Goal: Task Accomplishment & Management: Use online tool/utility

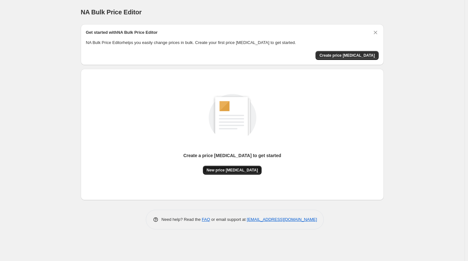
click at [224, 170] on span "New price [MEDICAL_DATA]" at bounding box center [232, 170] width 51 height 5
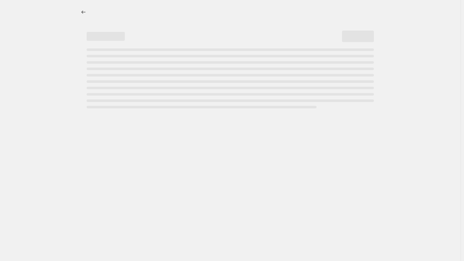
select select "percentage"
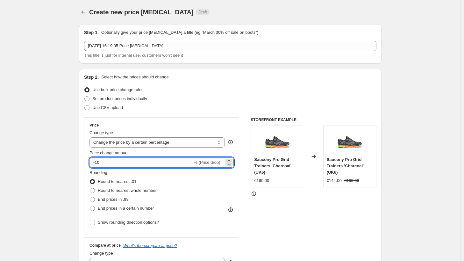
drag, startPoint x: 104, startPoint y: 165, endPoint x: 97, endPoint y: 166, distance: 6.5
click at [97, 166] on input "-10" at bounding box center [141, 162] width 103 height 10
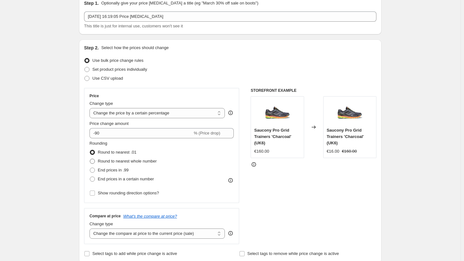
scroll to position [32, 0]
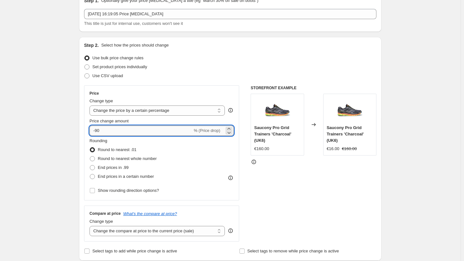
drag, startPoint x: 103, startPoint y: 132, endPoint x: 96, endPoint y: 132, distance: 7.6
click at [96, 132] on input "-90" at bounding box center [141, 131] width 103 height 10
type input "-80"
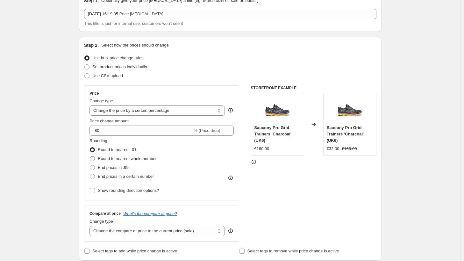
click at [99, 159] on label "Round to nearest whole number" at bounding box center [123, 158] width 67 height 9
click at [90, 156] on input "Round to nearest whole number" at bounding box center [90, 156] width 0 height 0
radio input "true"
click at [108, 151] on span "Round to nearest .01" at bounding box center [117, 149] width 39 height 5
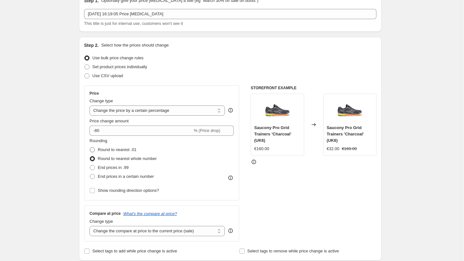
click at [90, 148] on input "Round to nearest .01" at bounding box center [90, 147] width 0 height 0
radio input "true"
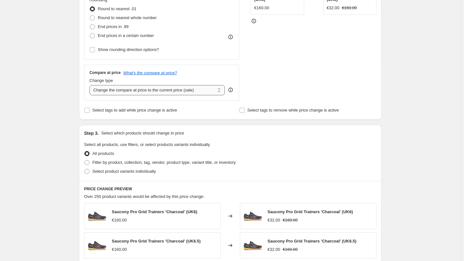
scroll to position [96, 0]
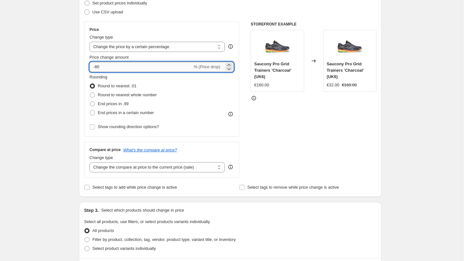
drag, startPoint x: 105, startPoint y: 65, endPoint x: 99, endPoint y: 67, distance: 6.3
click at [99, 67] on input "-80" at bounding box center [141, 67] width 103 height 10
type input "-85"
click at [49, 121] on div "Create new price change job. This page is ready Create new price change job Dra…" at bounding box center [230, 222] width 461 height 637
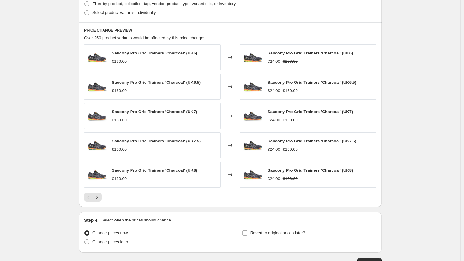
scroll to position [374, 0]
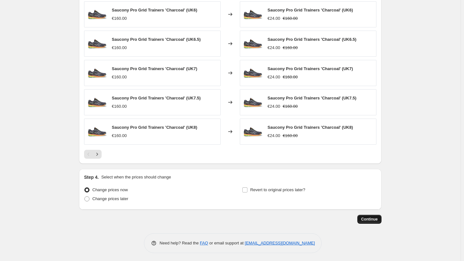
click at [367, 218] on span "Continue" at bounding box center [369, 219] width 17 height 5
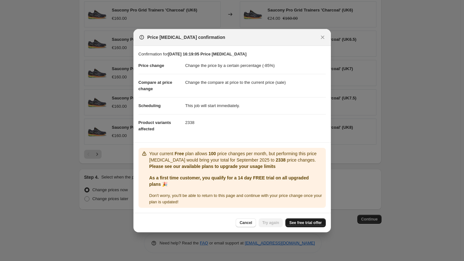
click at [295, 223] on span "See free trial offer" at bounding box center [305, 222] width 33 height 5
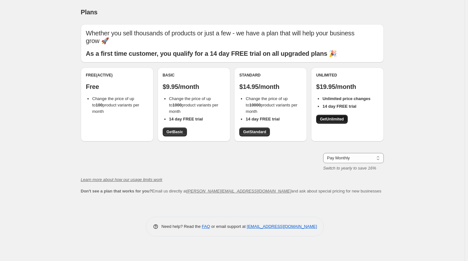
click at [322, 118] on span "Get Unlimited" at bounding box center [332, 119] width 24 height 5
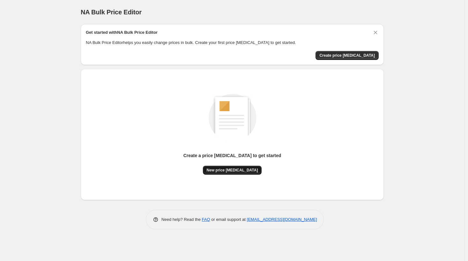
click at [246, 172] on span "New price change job" at bounding box center [232, 170] width 51 height 5
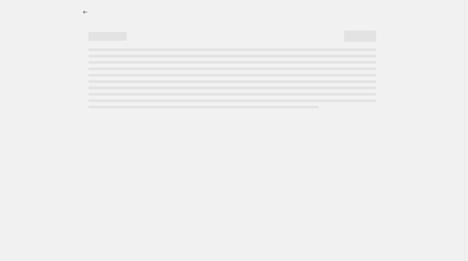
select select "percentage"
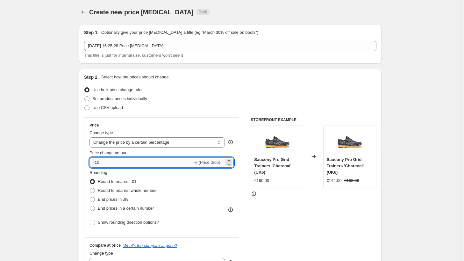
drag, startPoint x: 114, startPoint y: 161, endPoint x: 98, endPoint y: 163, distance: 16.7
click at [98, 163] on input "-10" at bounding box center [141, 162] width 103 height 10
type input "-85"
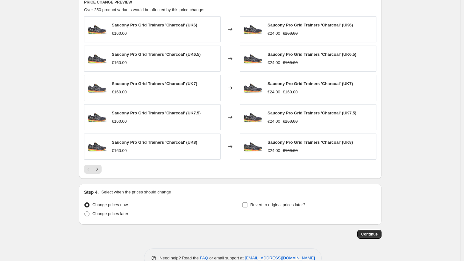
scroll to position [374, 0]
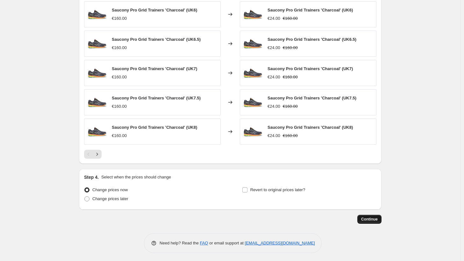
click at [362, 218] on button "Continue" at bounding box center [370, 219] width 24 height 9
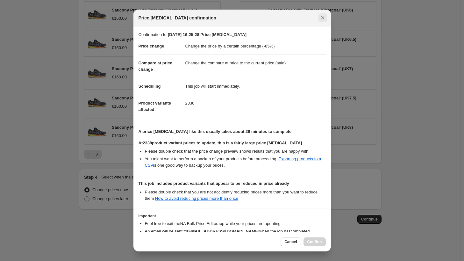
click at [321, 16] on icon "Close" at bounding box center [323, 18] width 6 height 6
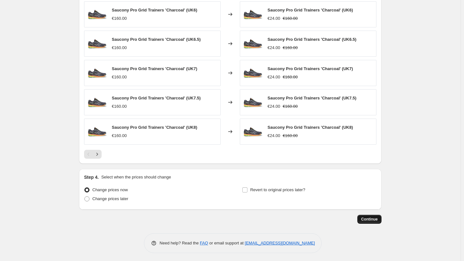
click at [375, 218] on span "Continue" at bounding box center [369, 219] width 17 height 5
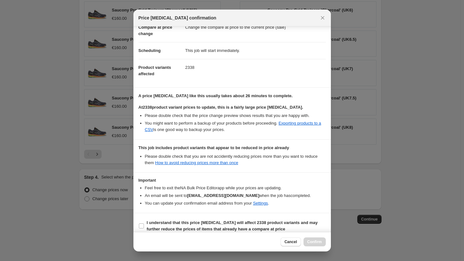
scroll to position [41, 0]
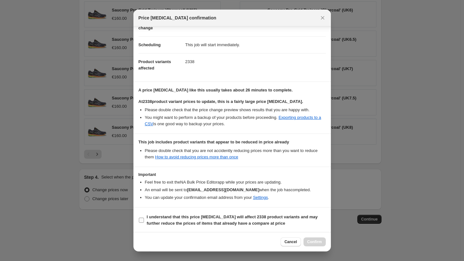
click at [166, 214] on span "I understand that this price change job will affect 2338 product variants and m…" at bounding box center [236, 220] width 179 height 13
click at [144, 218] on input "I understand that this price change job will affect 2338 product variants and m…" at bounding box center [141, 220] width 5 height 5
checkbox input "true"
click at [315, 241] on span "Confirm" at bounding box center [315, 241] width 15 height 5
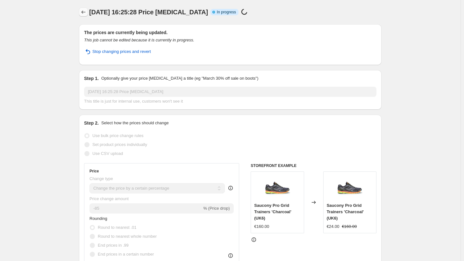
click at [82, 11] on icon "Price change jobs" at bounding box center [83, 12] width 6 height 6
